Goal: Check status: Check status

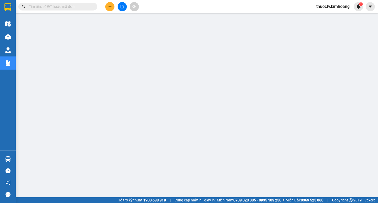
click at [45, 7] on input "text" at bounding box center [60, 7] width 62 height 6
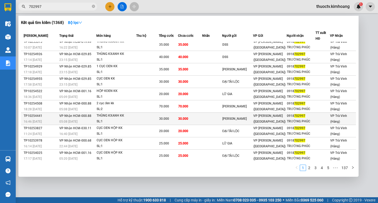
scroll to position [4, 0]
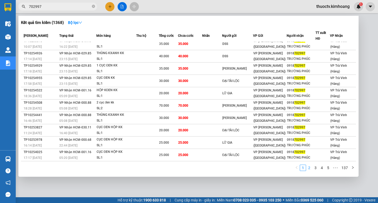
click at [309, 168] on link "2" at bounding box center [309, 168] width 6 height 6
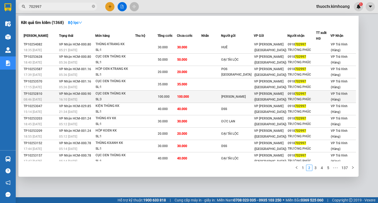
scroll to position [0, 0]
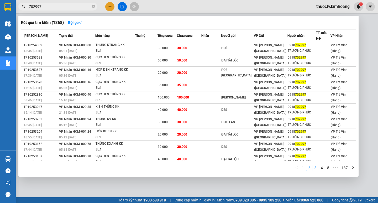
click at [316, 167] on link "3" at bounding box center [316, 168] width 6 height 6
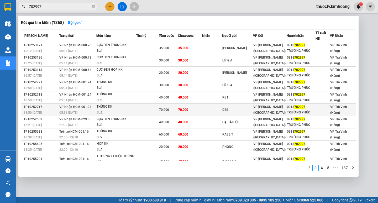
scroll to position [10, 0]
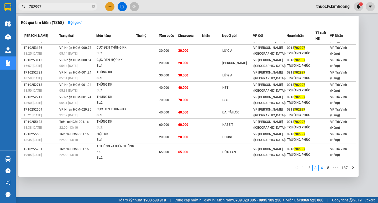
click at [323, 167] on link "4" at bounding box center [322, 168] width 6 height 6
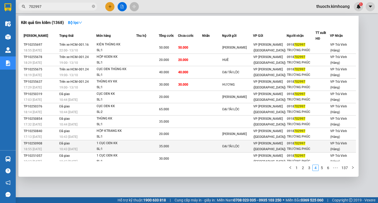
scroll to position [0, 0]
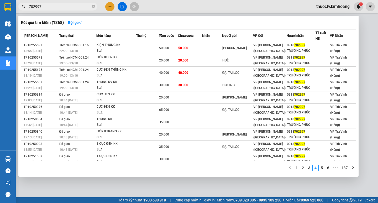
click at [356, 184] on div at bounding box center [189, 101] width 378 height 203
drag, startPoint x: 356, startPoint y: 184, endPoint x: 54, endPoint y: 4, distance: 350.7
click at [54, 4] on input "702997" at bounding box center [60, 7] width 62 height 6
click at [310, 169] on link "3" at bounding box center [309, 168] width 6 height 6
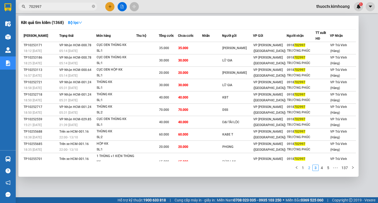
click at [309, 167] on link "2" at bounding box center [309, 168] width 6 height 6
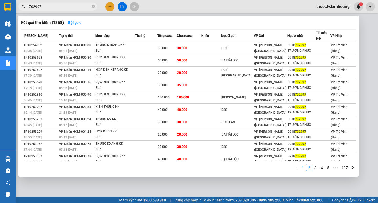
click at [303, 168] on link "1" at bounding box center [303, 168] width 6 height 6
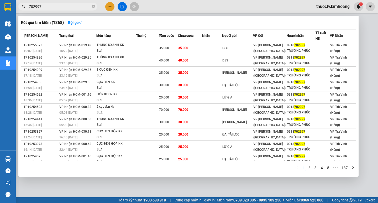
click at [46, 7] on input "702997" at bounding box center [60, 7] width 62 height 6
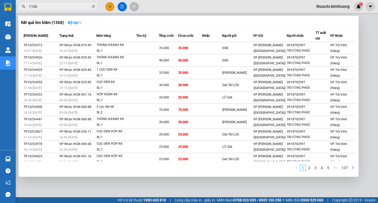
type input "11067"
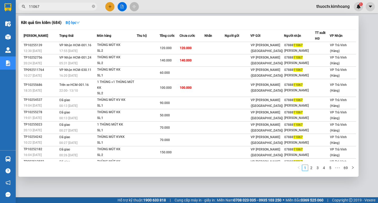
click at [46, 6] on input "11067" at bounding box center [60, 7] width 62 height 6
